Goal: Task Accomplishment & Management: Manage account settings

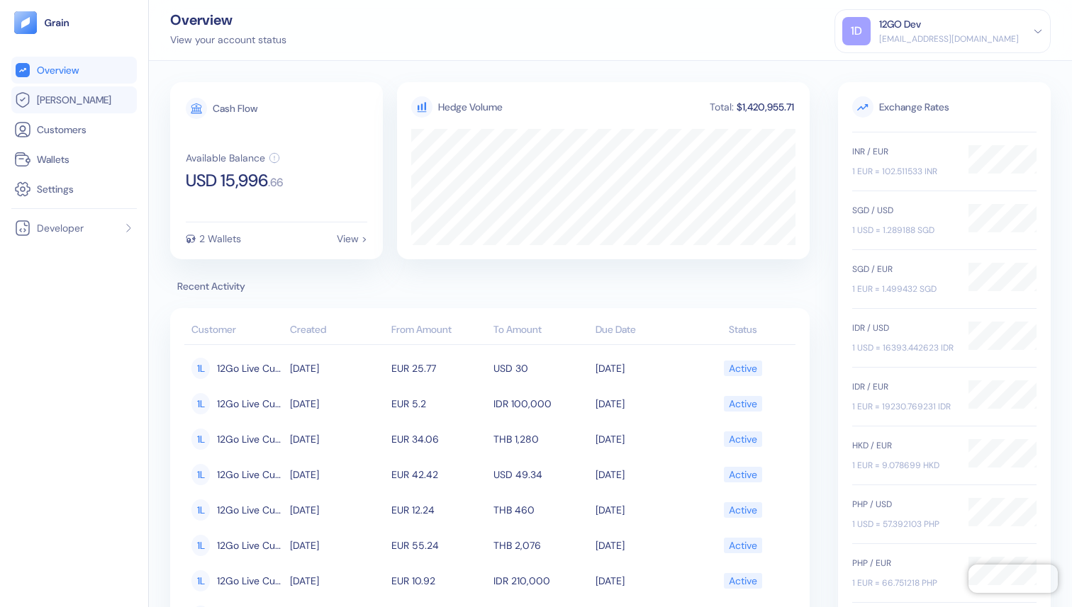
click at [55, 98] on span "[PERSON_NAME]" at bounding box center [74, 100] width 74 height 14
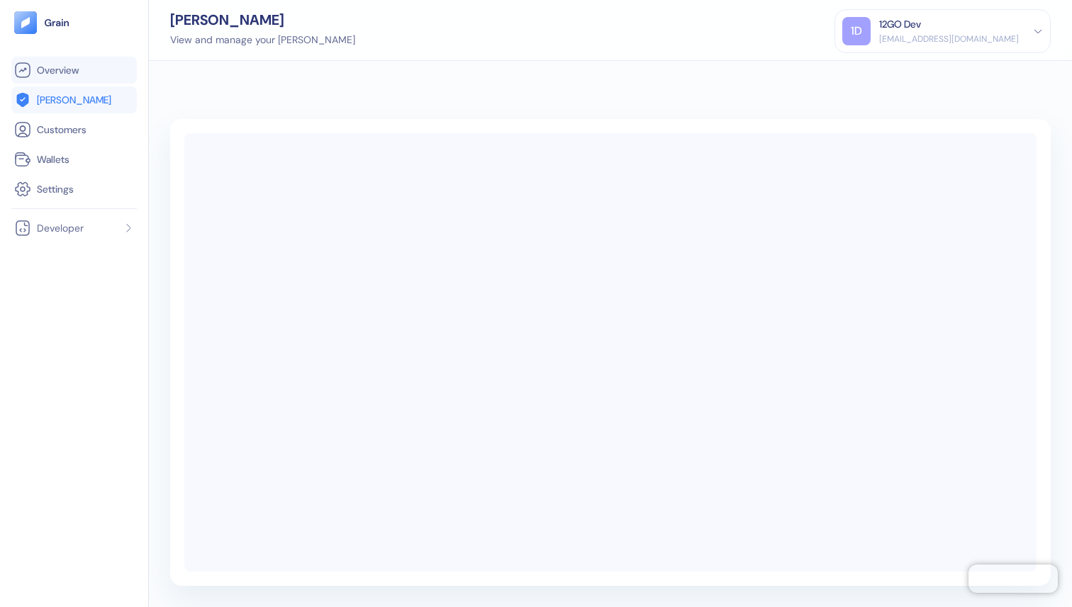
click at [62, 74] on span "Overview" at bounding box center [58, 70] width 42 height 14
click at [1009, 30] on div "12GO Dev" at bounding box center [949, 24] width 140 height 15
click at [875, 77] on div "1D 12GO Dev [EMAIL_ADDRESS][DOMAIN_NAME] Sign Out" at bounding box center [942, 47] width 216 height 77
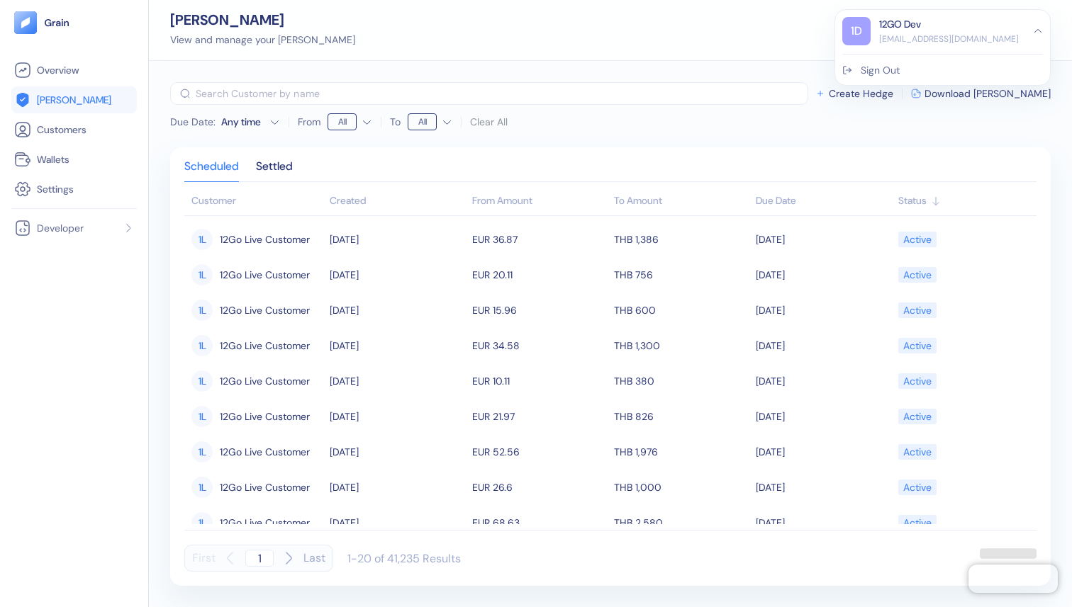
click at [879, 72] on div "Sign Out" at bounding box center [880, 70] width 39 height 15
